Goal: Use online tool/utility

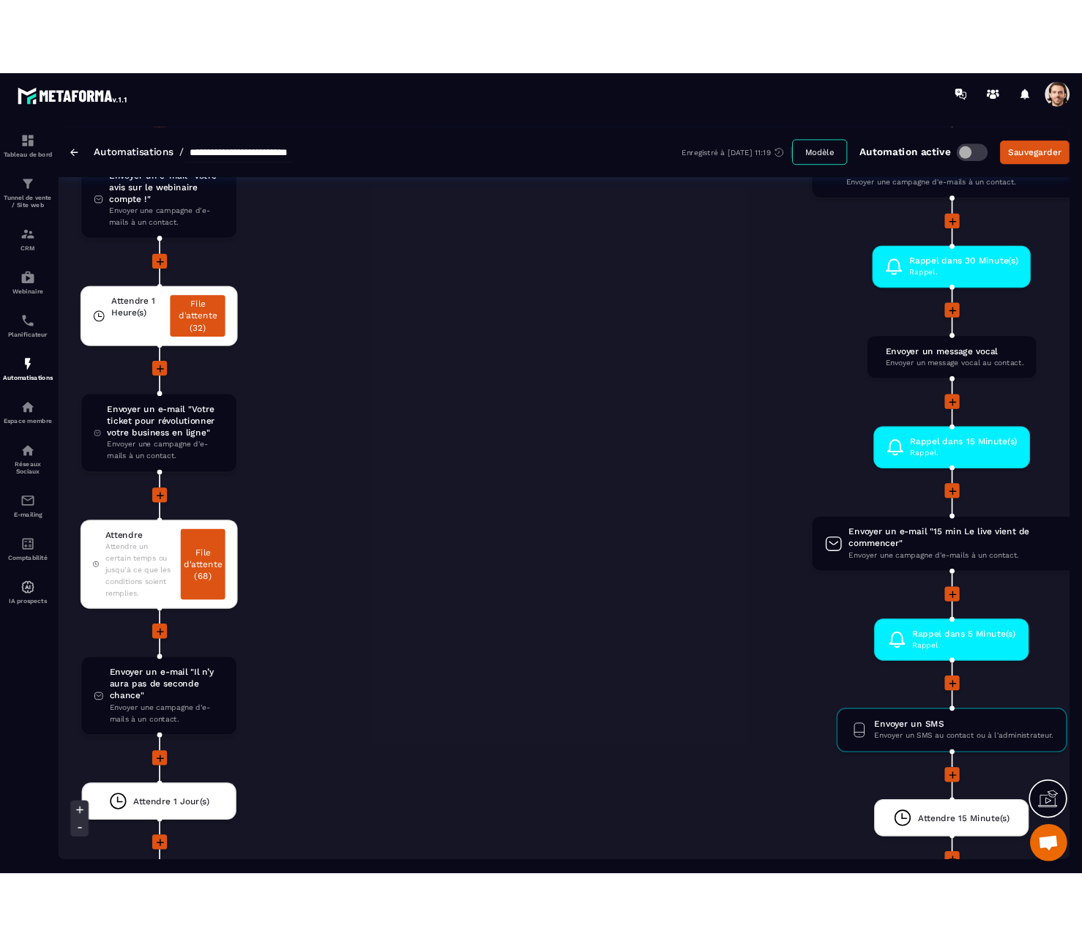
scroll to position [3032, 0]
